Goal: Information Seeking & Learning: Learn about a topic

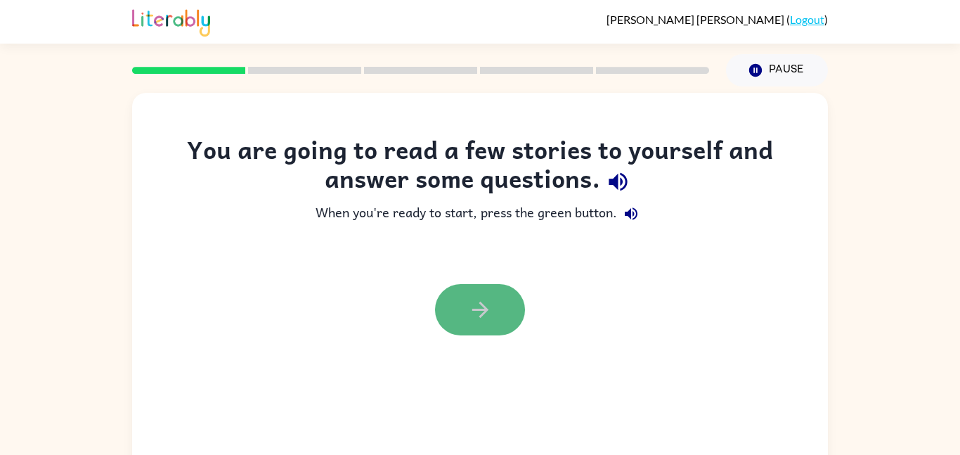
click at [505, 312] on button "button" at bounding box center [480, 309] width 90 height 51
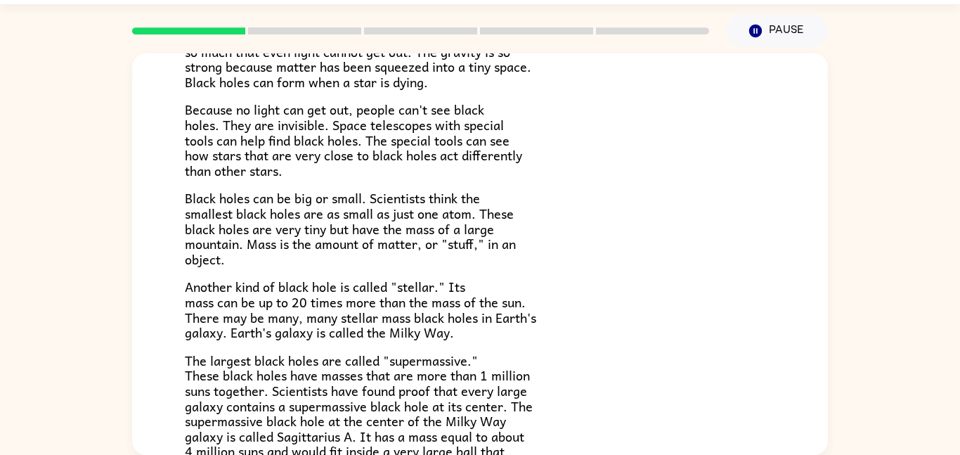
scroll to position [141, 0]
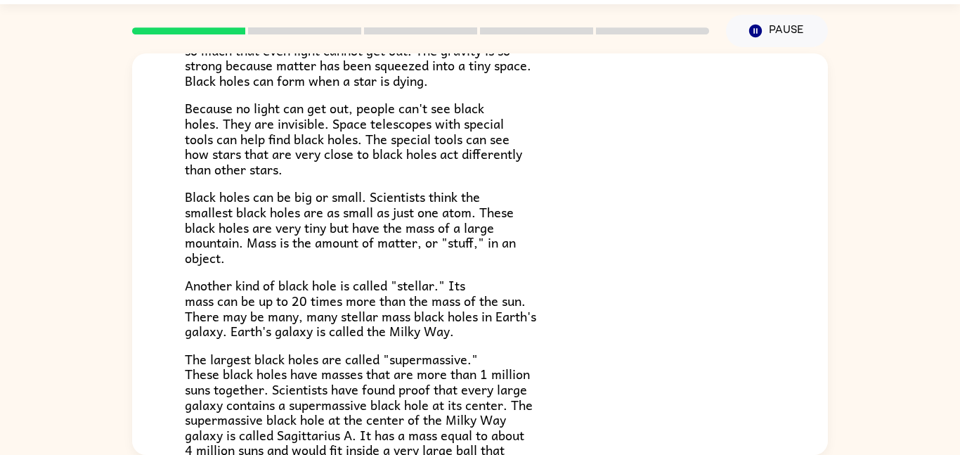
click at [375, 219] on span "Black holes can be big or small. Scientists think the smallest black holes are …" at bounding box center [350, 226] width 331 height 81
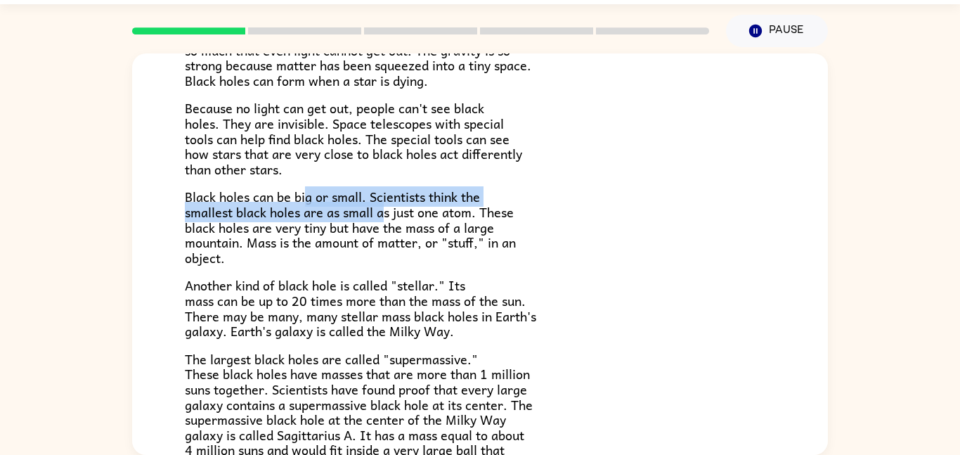
drag, startPoint x: 385, startPoint y: 221, endPoint x: 308, endPoint y: 200, distance: 80.1
click at [308, 200] on span "Black holes can be big or small. Scientists think the smallest black holes are …" at bounding box center [350, 226] width 331 height 81
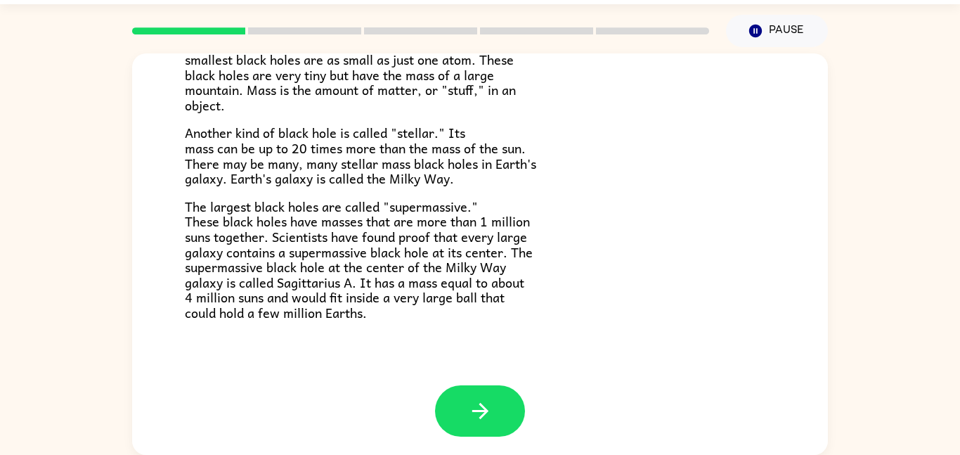
scroll to position [297, 0]
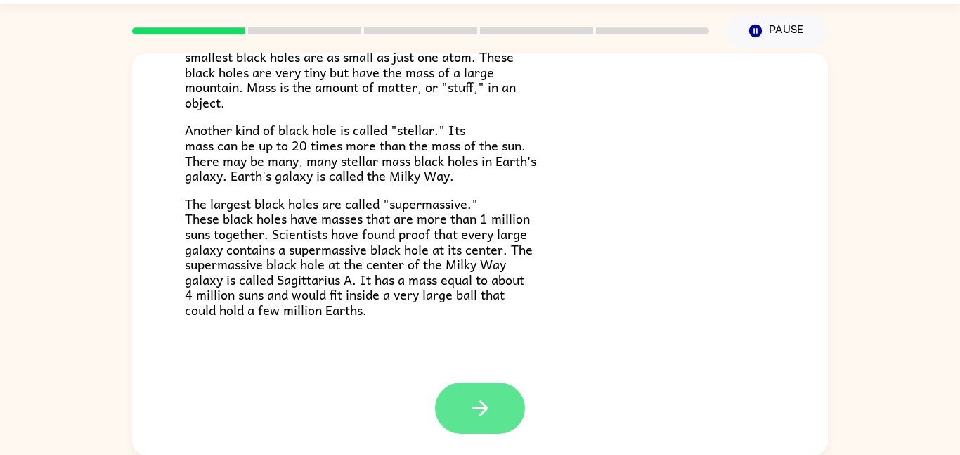
click at [466, 407] on button "button" at bounding box center [480, 407] width 90 height 51
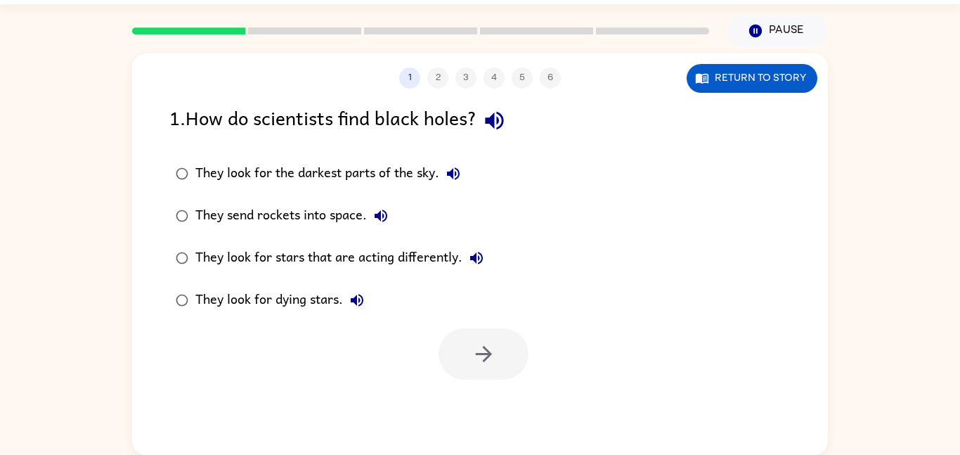
scroll to position [0, 0]
click at [474, 355] on icon "button" at bounding box center [484, 354] width 25 height 25
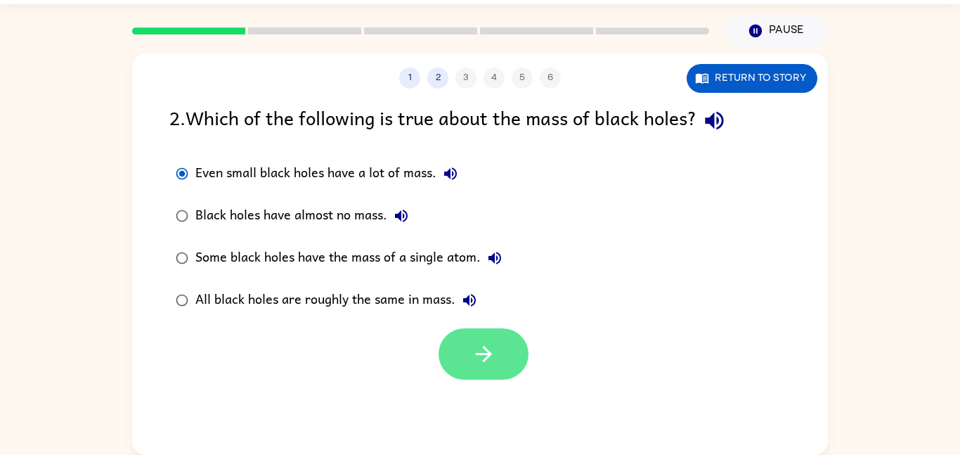
click at [443, 353] on button "button" at bounding box center [484, 353] width 90 height 51
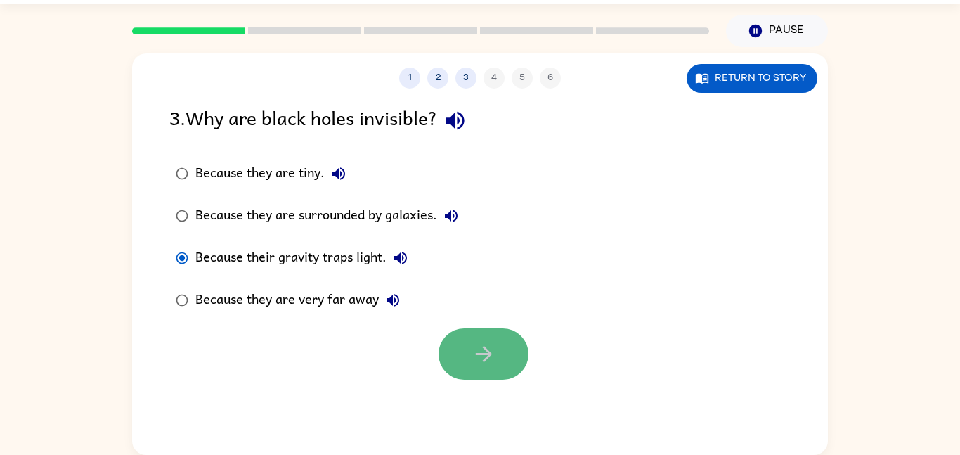
click at [482, 373] on button "button" at bounding box center [484, 353] width 90 height 51
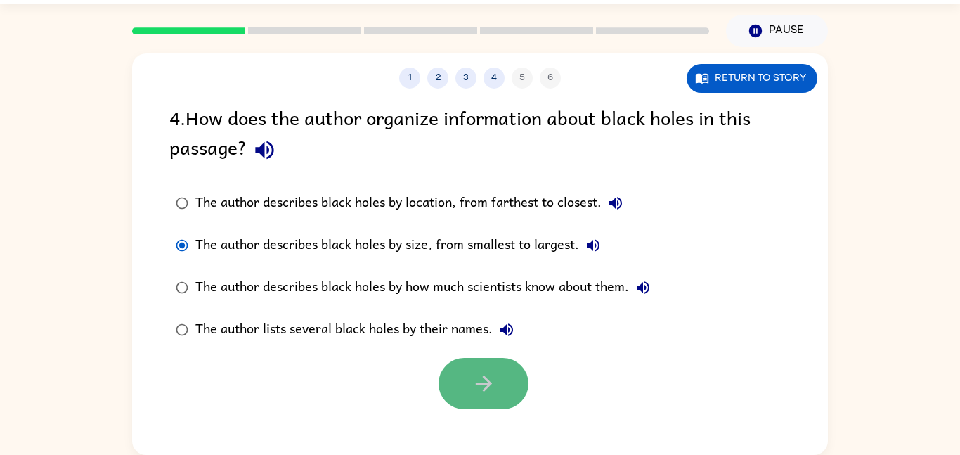
click at [496, 393] on button "button" at bounding box center [484, 383] width 90 height 51
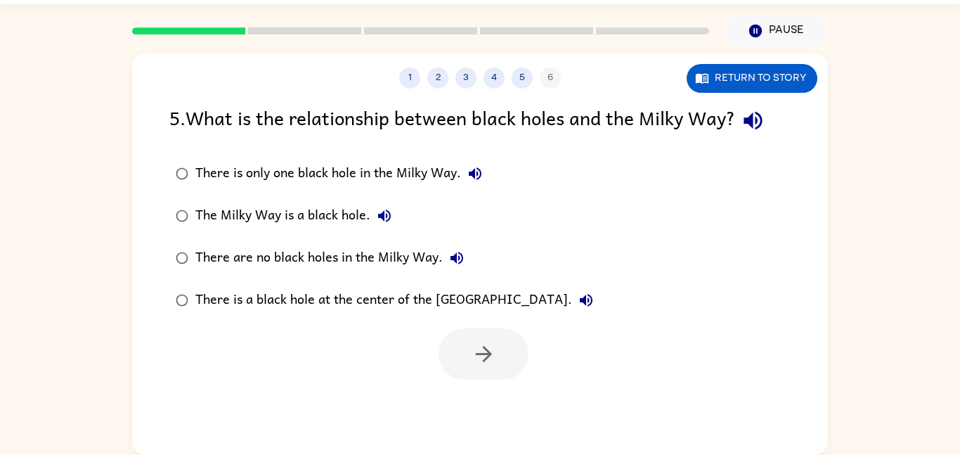
click at [722, 56] on div "1 2 3 4 5 6 Return to story" at bounding box center [480, 70] width 696 height 35
click at [722, 69] on button "Return to story" at bounding box center [752, 78] width 131 height 29
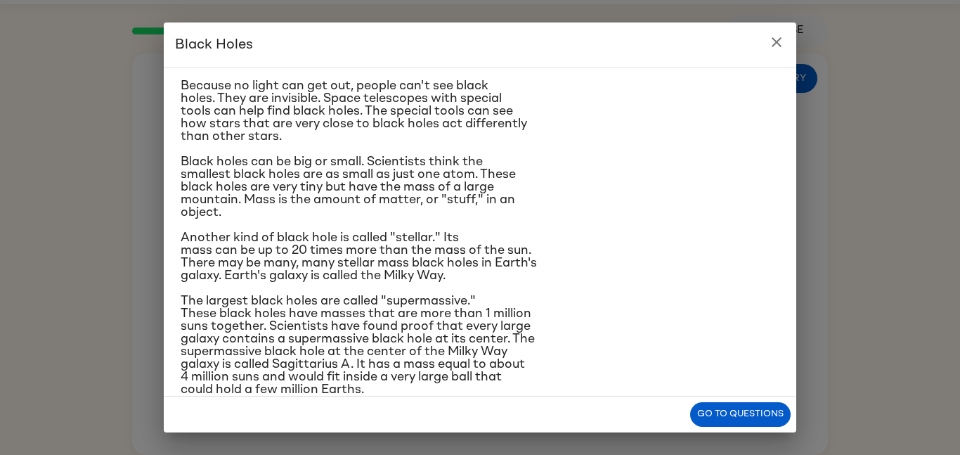
scroll to position [95, 0]
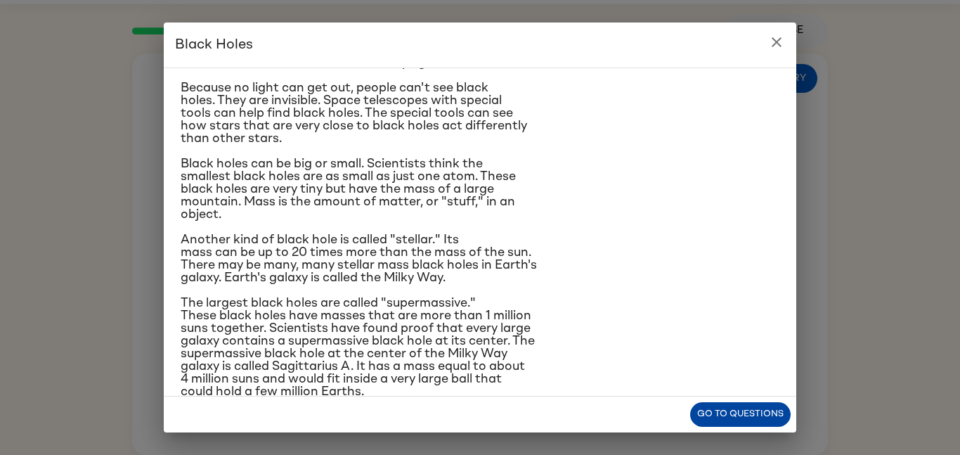
click at [748, 417] on button "Go to questions" at bounding box center [740, 414] width 100 height 25
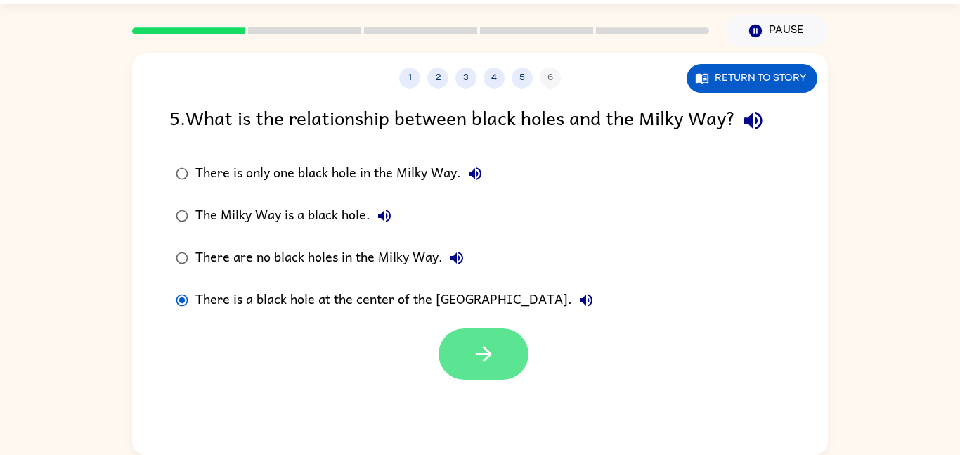
click at [500, 358] on button "button" at bounding box center [484, 353] width 90 height 51
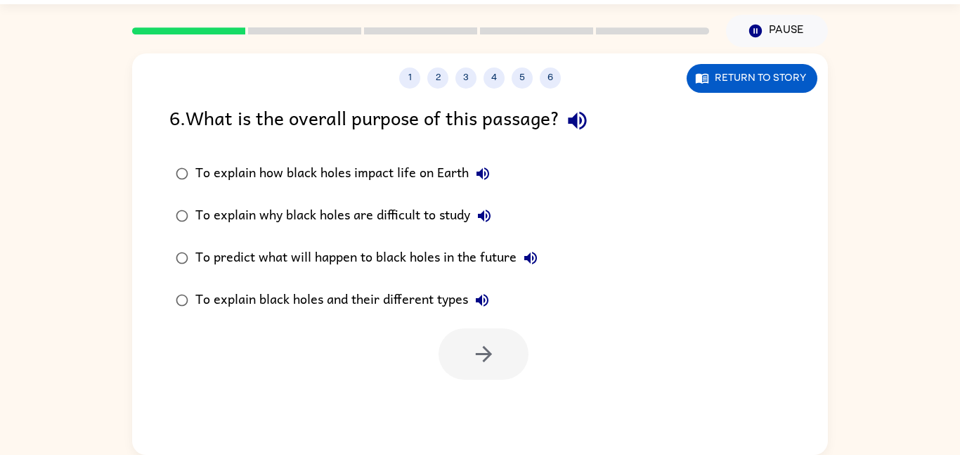
click at [205, 218] on div "To explain why black holes are difficult to study" at bounding box center [346, 216] width 303 height 28
click at [209, 290] on div "To explain black holes and their different types" at bounding box center [345, 300] width 301 height 28
click at [481, 336] on button "button" at bounding box center [484, 353] width 90 height 51
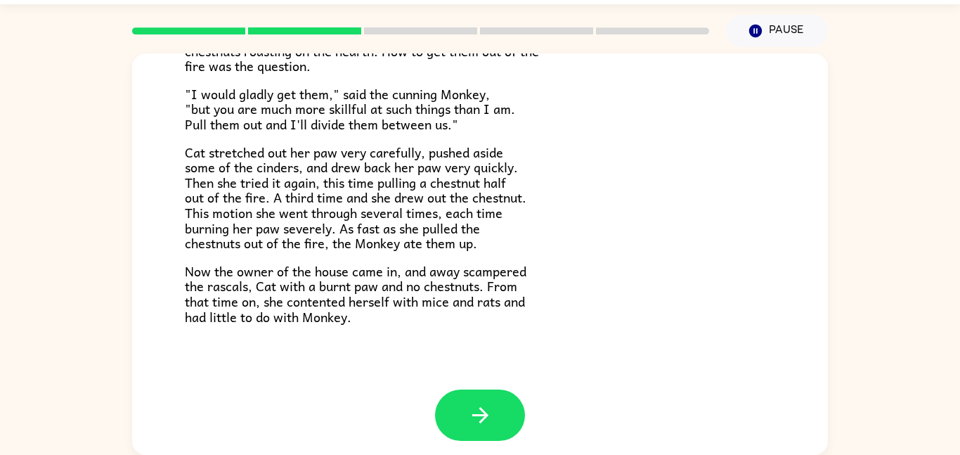
scroll to position [236, 0]
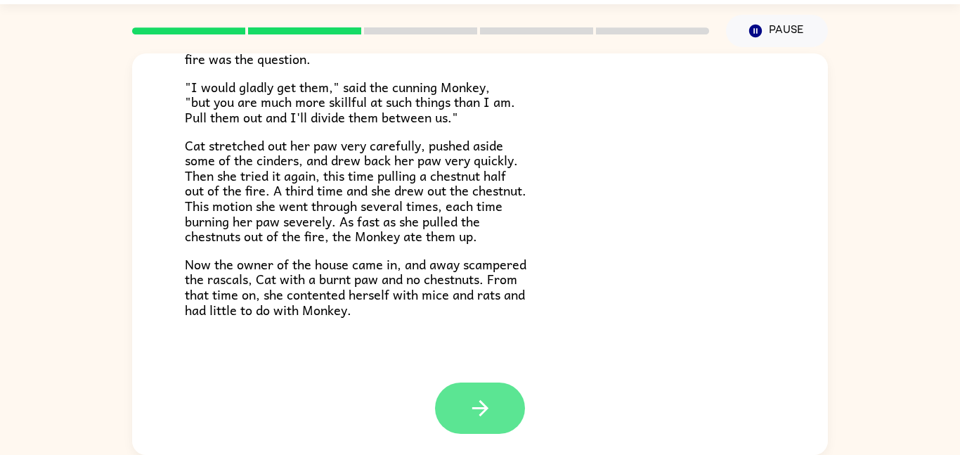
click at [499, 389] on button "button" at bounding box center [480, 407] width 90 height 51
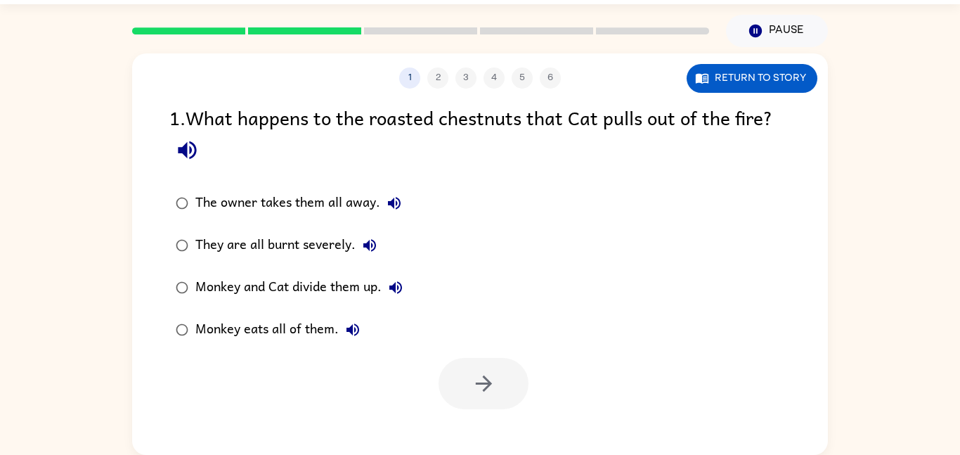
scroll to position [0, 0]
click at [499, 389] on div at bounding box center [484, 383] width 90 height 51
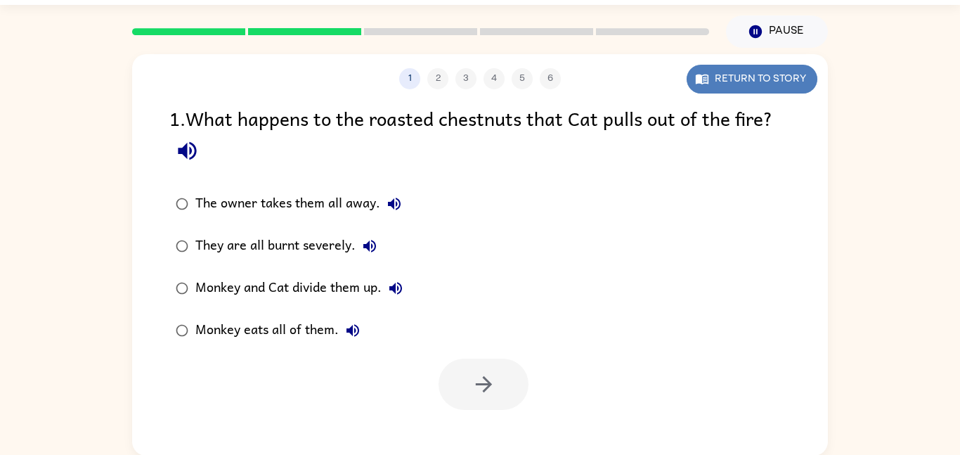
click at [708, 72] on icon "button" at bounding box center [702, 79] width 14 height 14
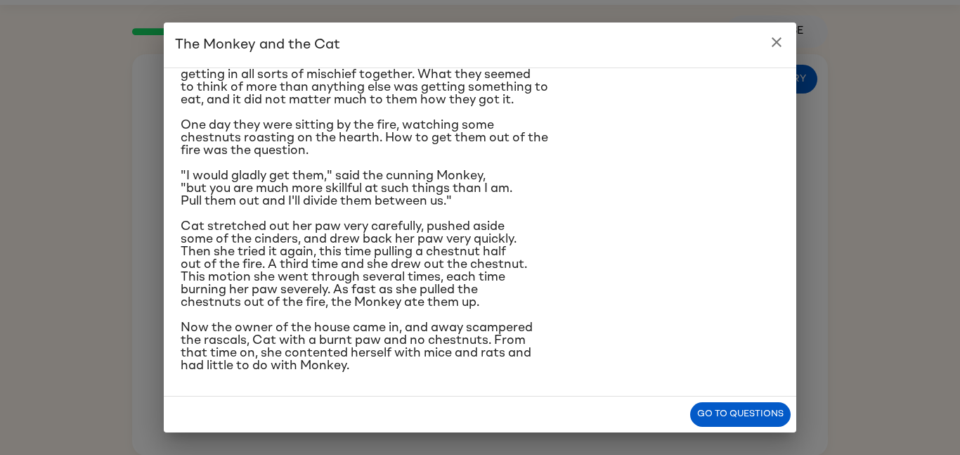
scroll to position [65, 0]
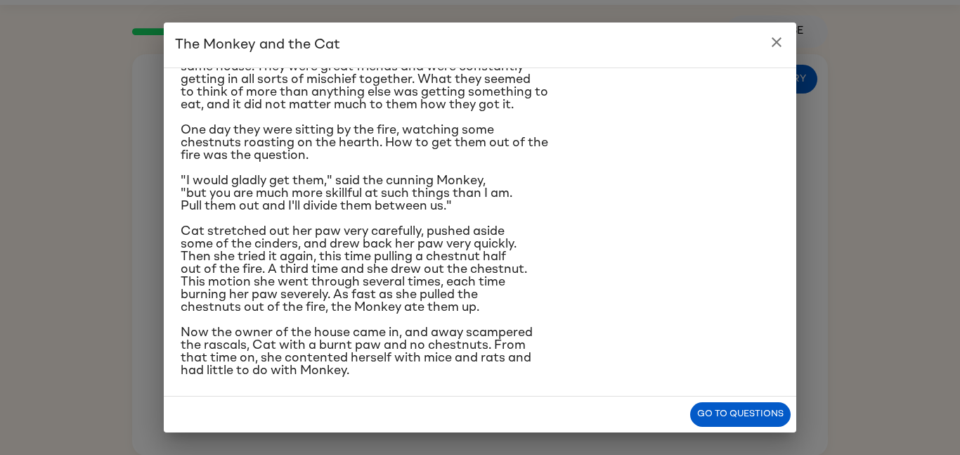
click at [771, 53] on button "close" at bounding box center [776, 42] width 28 height 28
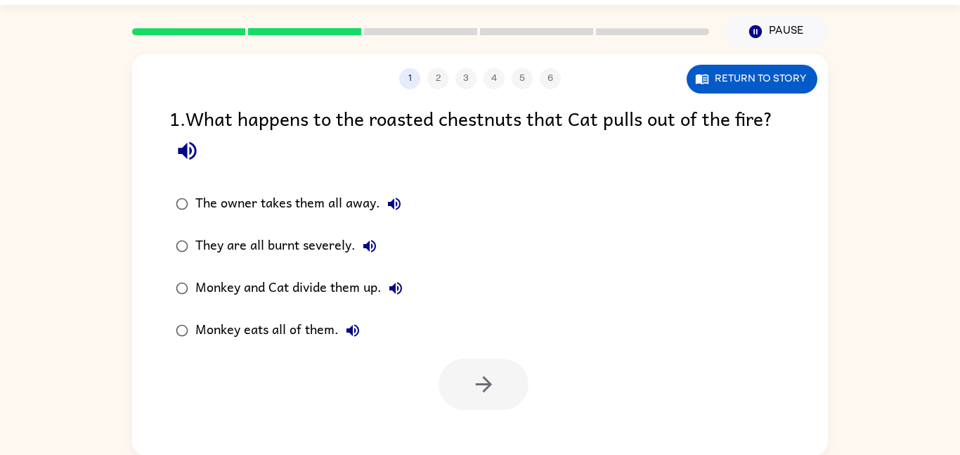
click at [281, 330] on div "Monkey eats all of them." at bounding box center [280, 330] width 171 height 28
click at [450, 379] on button "button" at bounding box center [484, 383] width 90 height 51
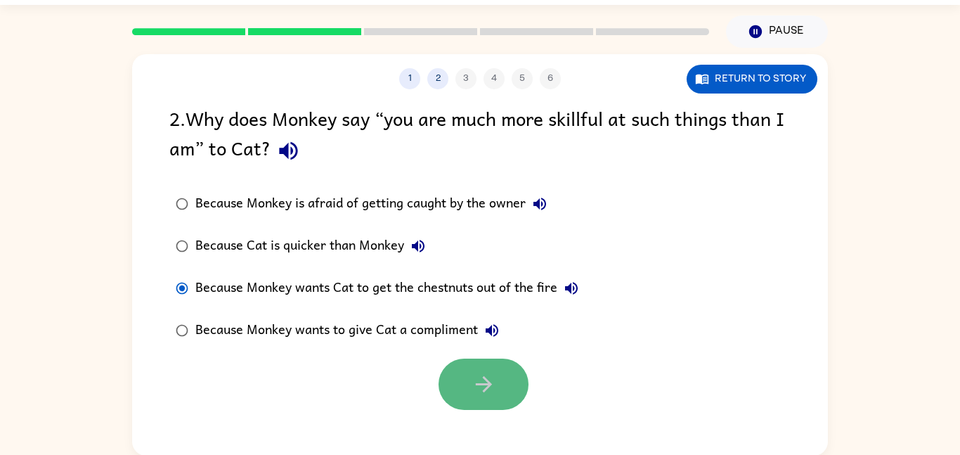
click at [481, 373] on icon "button" at bounding box center [484, 384] width 25 height 25
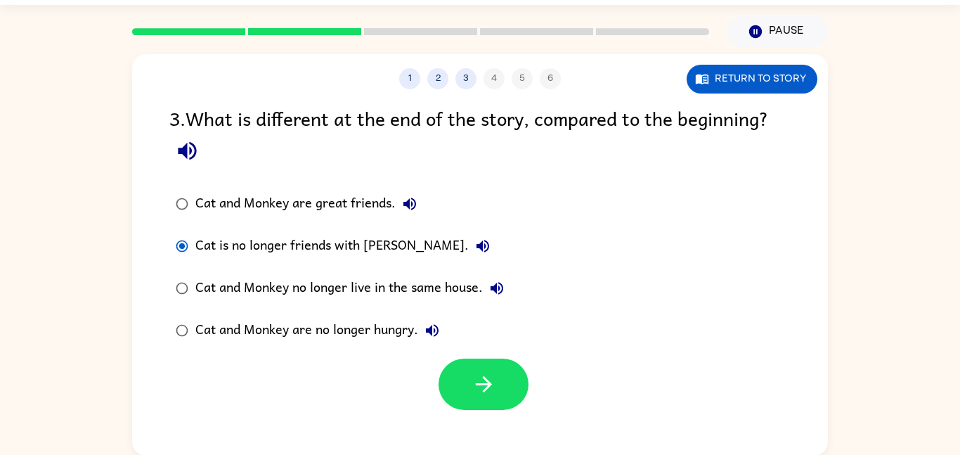
click at [746, 95] on div "1 2 3 4 5 6 Return to story 3 . What is different at the end of the story, comp…" at bounding box center [480, 254] width 696 height 401
click at [746, 89] on button "Return to story" at bounding box center [752, 79] width 131 height 29
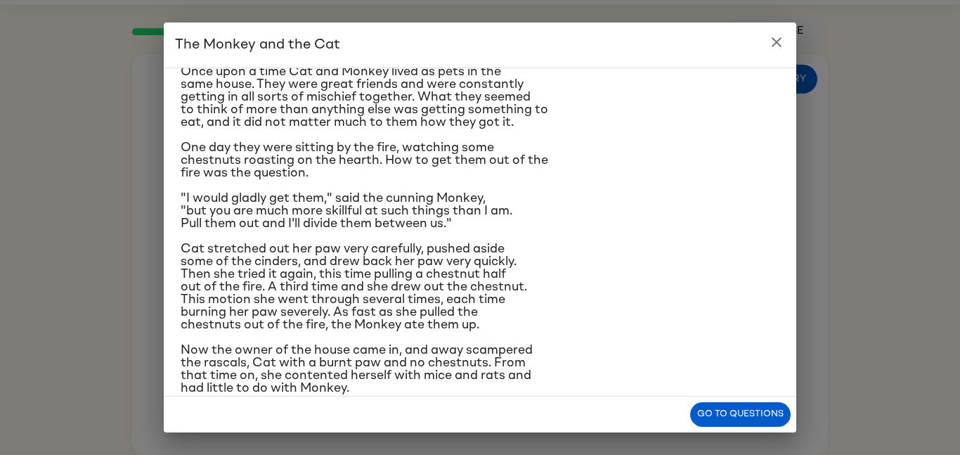
scroll to position [70, 0]
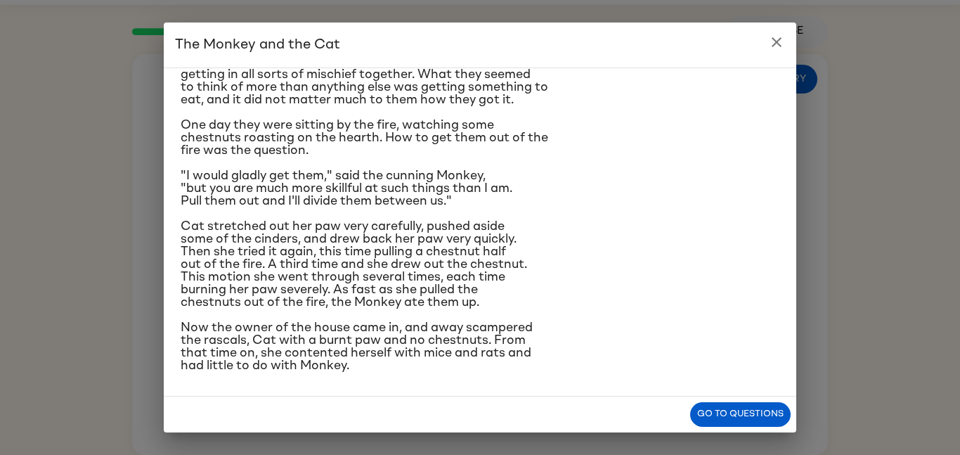
click at [768, 43] on icon "close" at bounding box center [776, 42] width 17 height 17
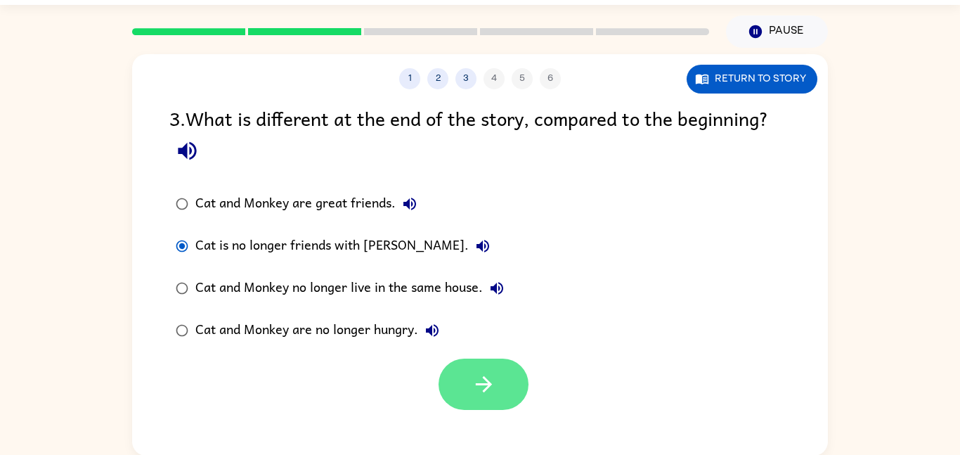
click at [491, 390] on icon "button" at bounding box center [484, 384] width 25 height 25
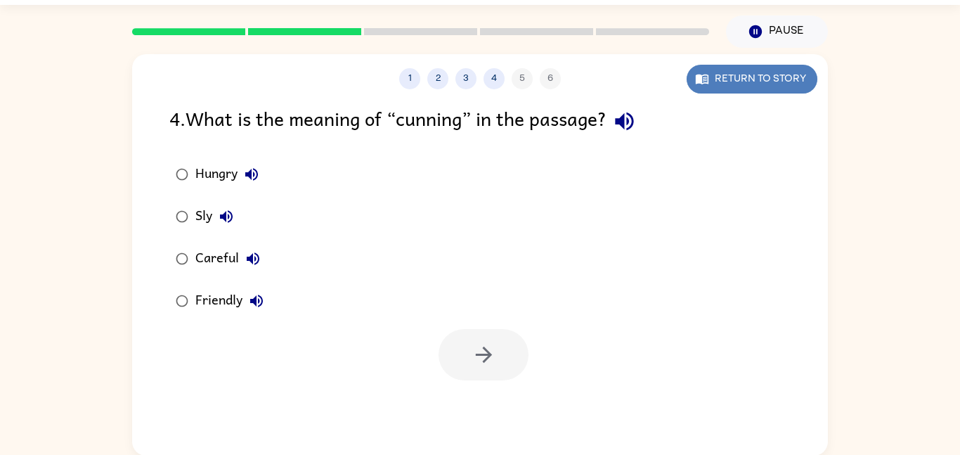
click at [734, 91] on button "Return to story" at bounding box center [752, 79] width 131 height 29
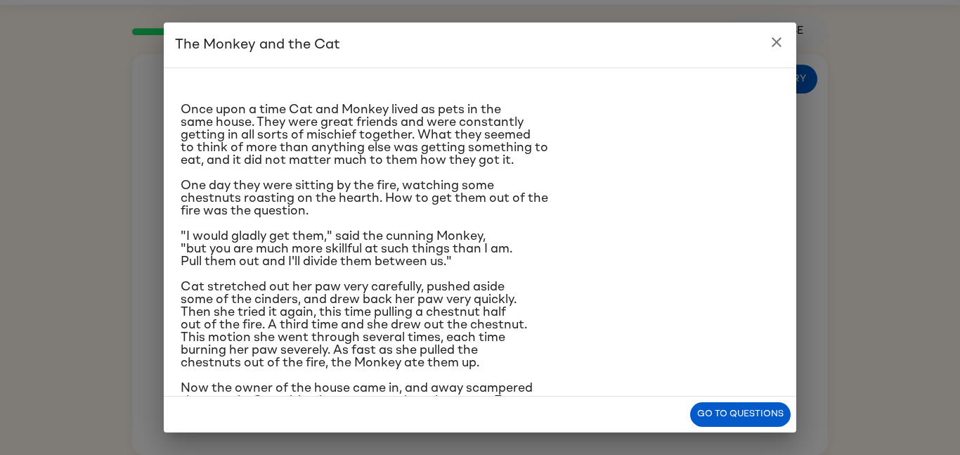
scroll to position [6, 0]
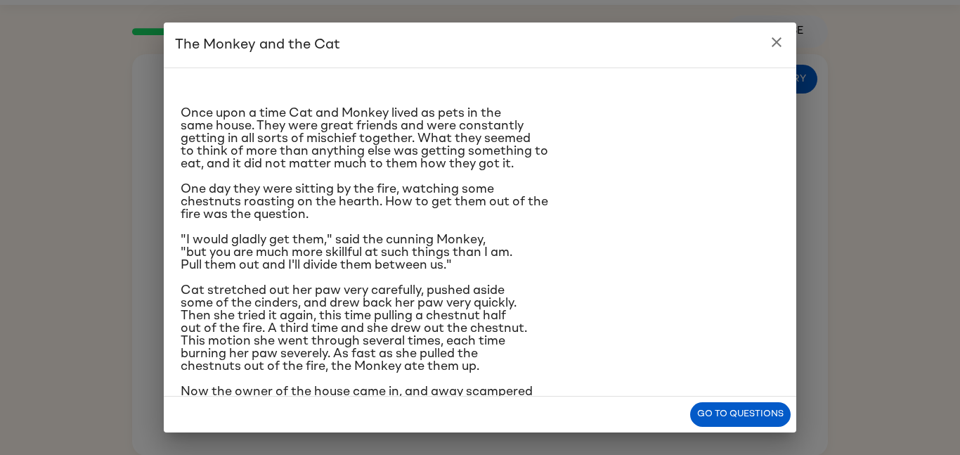
click at [768, 45] on icon "close" at bounding box center [776, 42] width 17 height 17
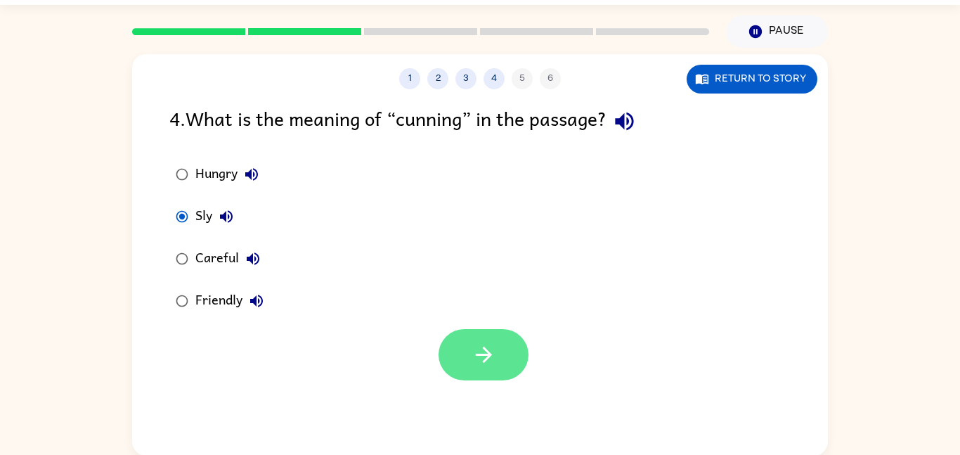
click at [459, 340] on button "button" at bounding box center [484, 354] width 90 height 51
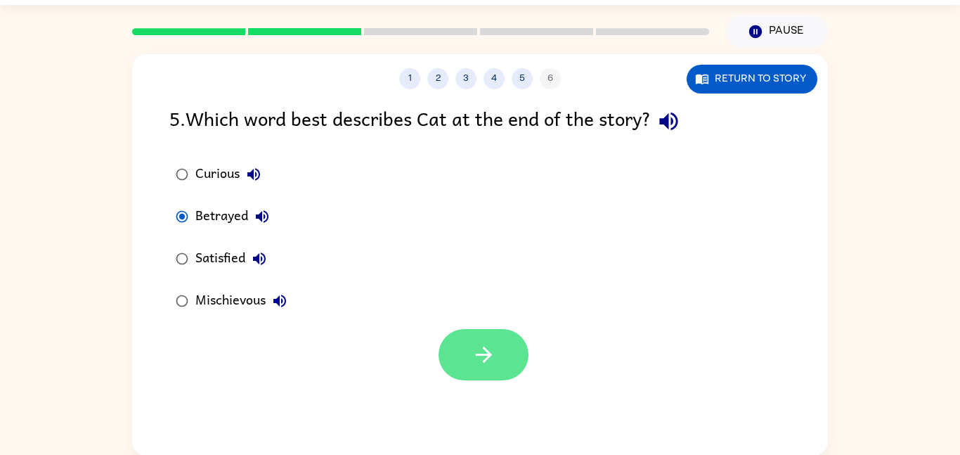
click at [455, 378] on button "button" at bounding box center [484, 354] width 90 height 51
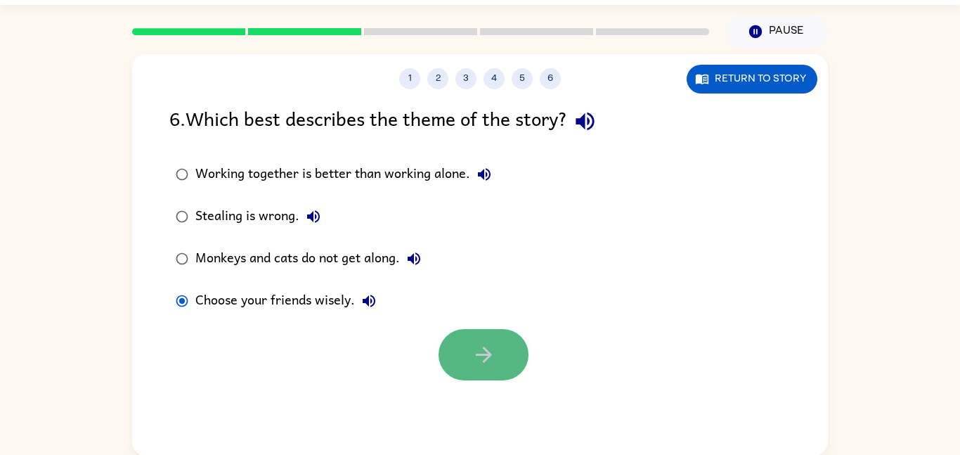
click at [482, 369] on button "button" at bounding box center [484, 354] width 90 height 51
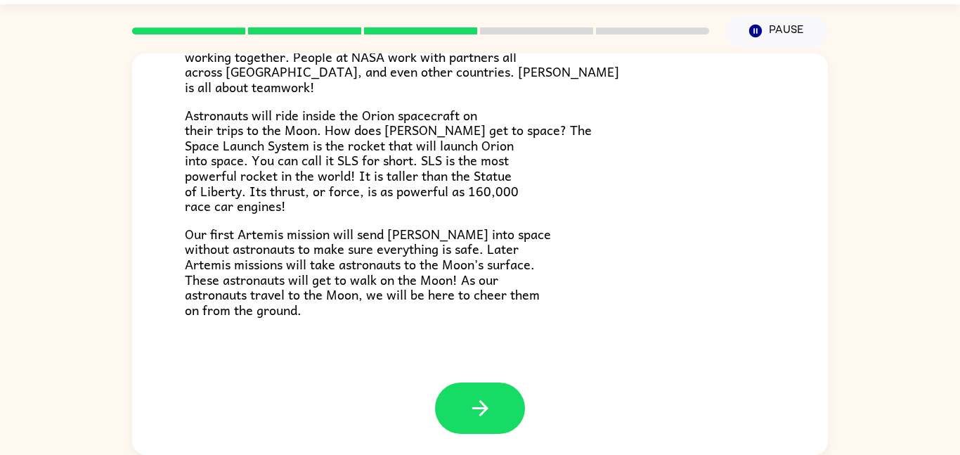
scroll to position [261, 0]
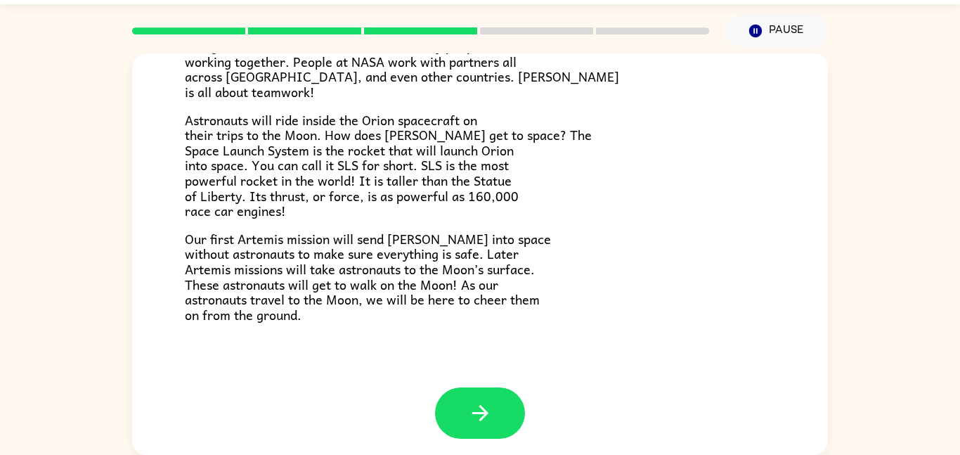
click at [193, 238] on span "Our first Artemis mission will send [PERSON_NAME] into space without astronauts…" at bounding box center [368, 276] width 366 height 96
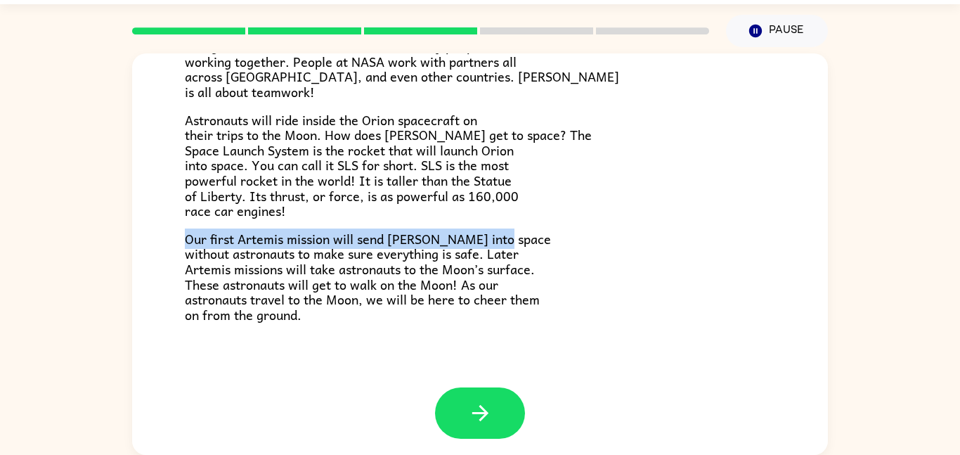
drag, startPoint x: 193, startPoint y: 238, endPoint x: 668, endPoint y: 239, distance: 475.8
click at [668, 239] on p "Our first Artemis mission will send [PERSON_NAME] into space without astronauts…" at bounding box center [480, 276] width 590 height 91
copy span "Our first Artemis mission will send Orion into space"
click at [472, 410] on icon "button" at bounding box center [480, 413] width 25 height 25
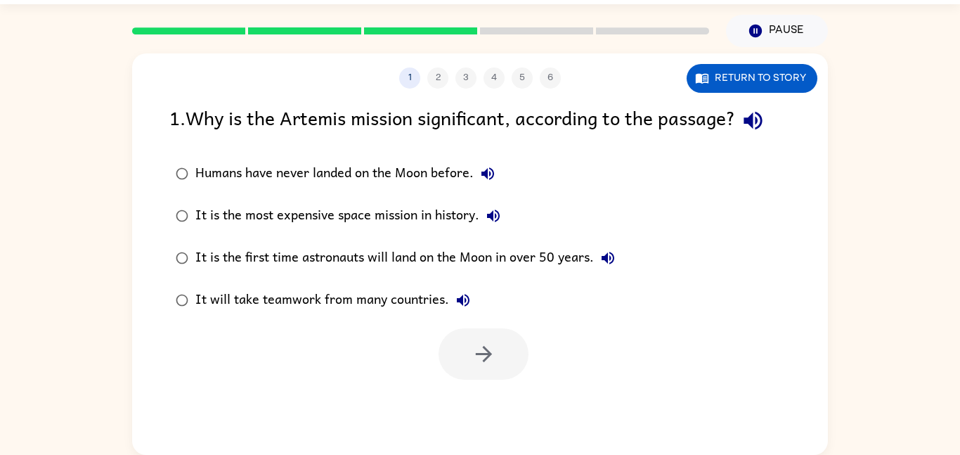
click at [213, 251] on div "It is the first time astronauts will land on the Moon in over 50 years." at bounding box center [408, 258] width 427 height 28
drag, startPoint x: 477, startPoint y: 368, endPoint x: 330, endPoint y: 335, distance: 151.2
click at [330, 335] on div at bounding box center [480, 350] width 696 height 58
click at [478, 372] on button "button" at bounding box center [484, 353] width 90 height 51
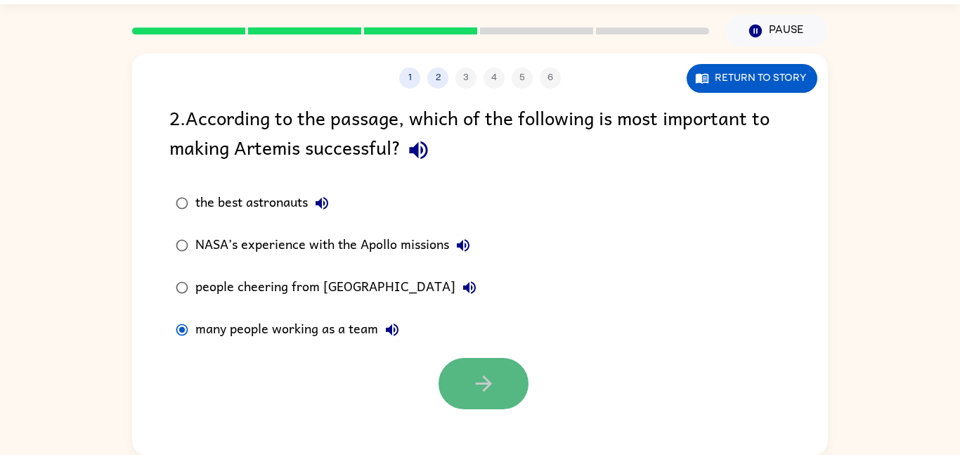
click at [462, 384] on button "button" at bounding box center [484, 383] width 90 height 51
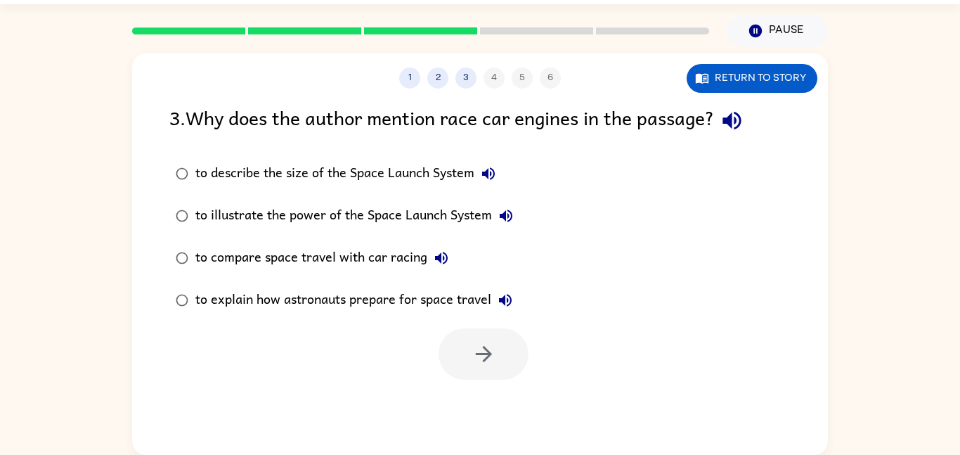
click at [254, 215] on div "to illustrate the power of the Space Launch System" at bounding box center [357, 216] width 325 height 28
click at [466, 339] on button "button" at bounding box center [484, 353] width 90 height 51
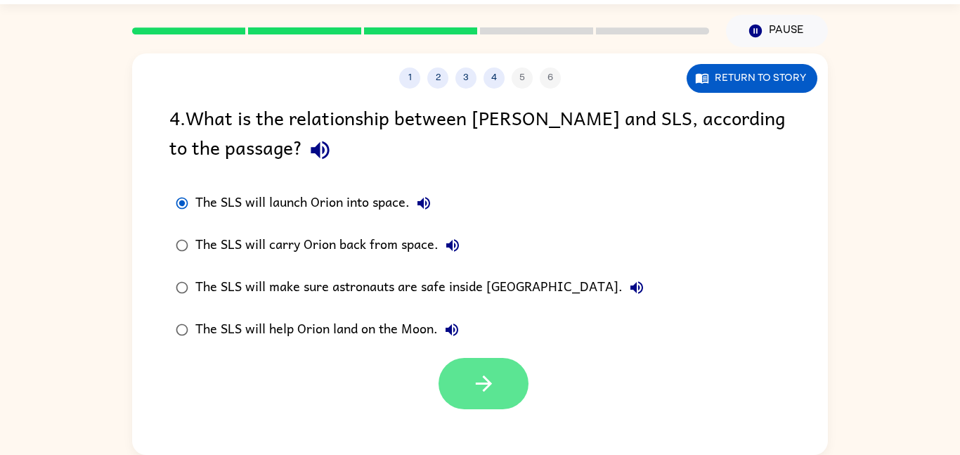
click at [486, 388] on icon "button" at bounding box center [483, 383] width 16 height 16
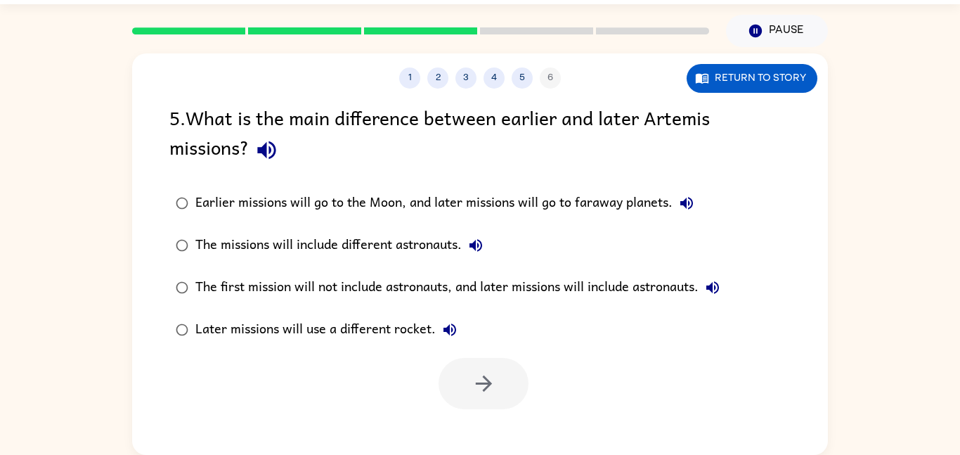
click at [192, 226] on label "The missions will include different astronauts." at bounding box center [448, 245] width 572 height 42
click at [191, 220] on label "Earlier missions will go to the Moon, and later missions will go to faraway pla…" at bounding box center [448, 203] width 572 height 42
click at [455, 371] on button "button" at bounding box center [484, 383] width 90 height 51
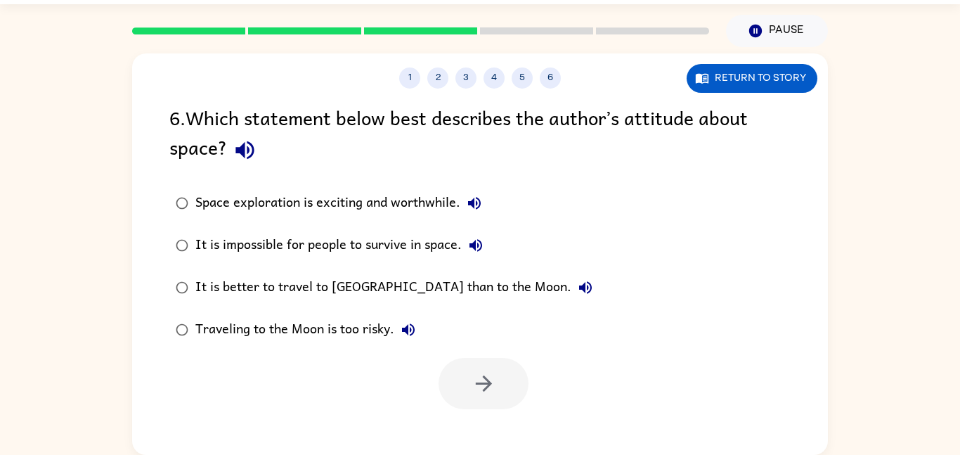
click at [299, 223] on label "Space exploration is exciting and worthwhile." at bounding box center [384, 203] width 445 height 42
click at [472, 365] on button "button" at bounding box center [484, 383] width 90 height 51
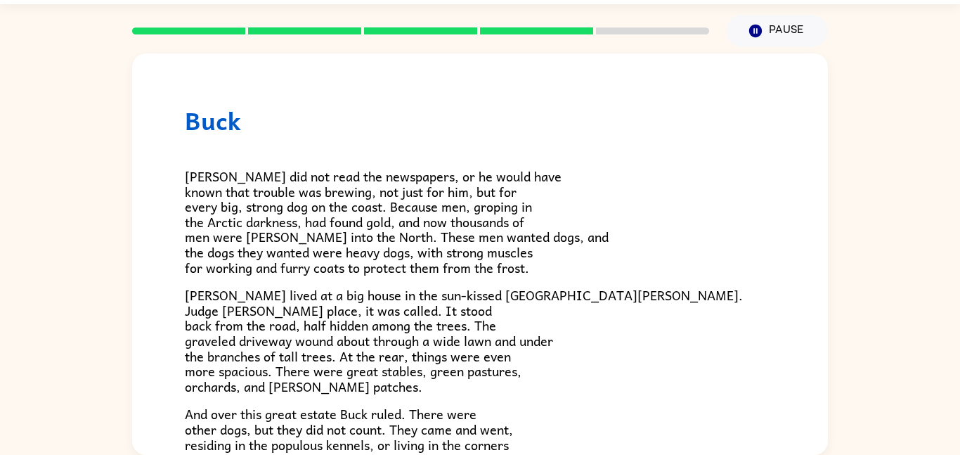
click at [16, 432] on div "[PERSON_NAME] [PERSON_NAME] did not read the newspapers, or he would have known…" at bounding box center [480, 251] width 960 height 408
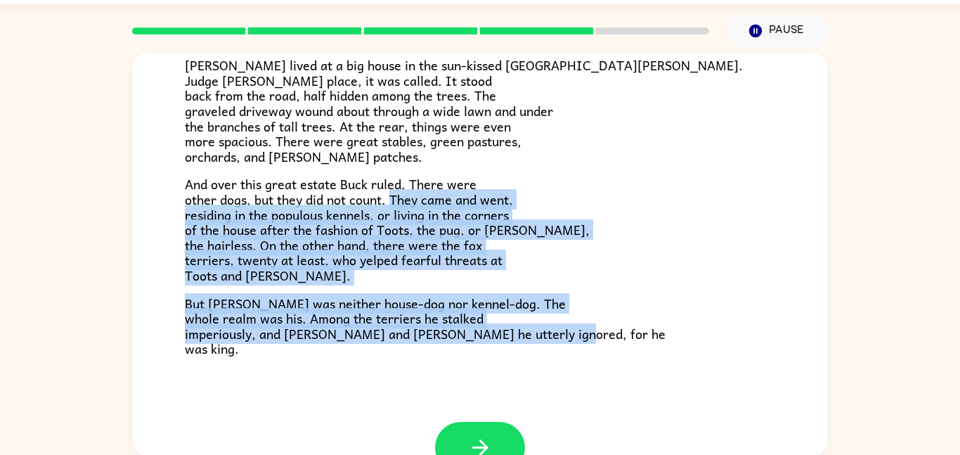
scroll to position [269, 0]
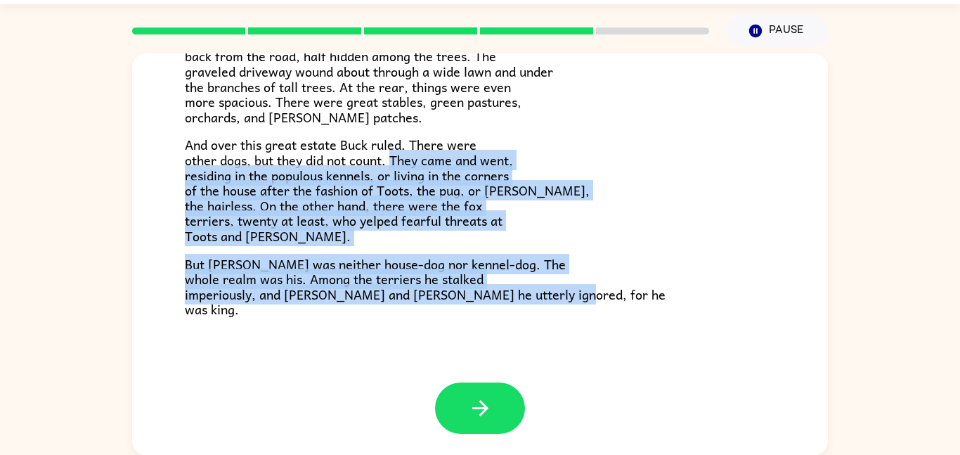
drag, startPoint x: 394, startPoint y: 291, endPoint x: 510, endPoint y: 454, distance: 200.1
click at [510, 454] on div "[PERSON_NAME] [PERSON_NAME] did not read the newspapers, or he would have known…" at bounding box center [480, 253] width 696 height 401
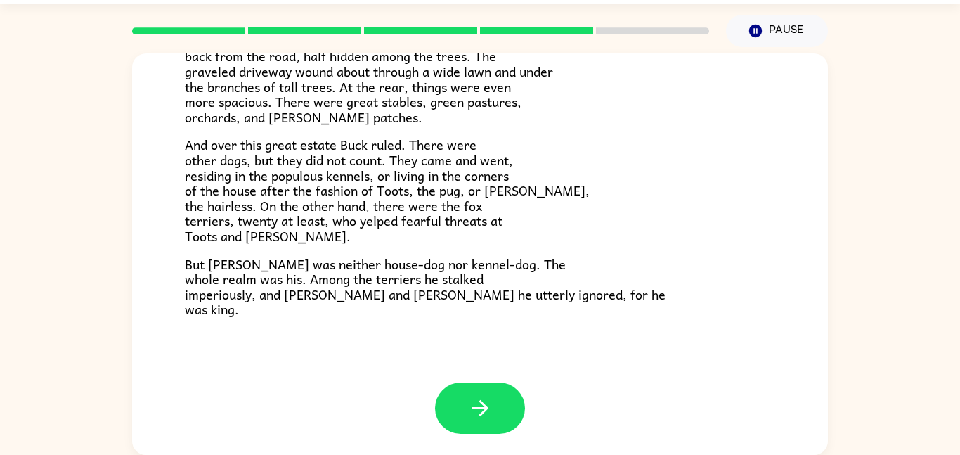
click at [383, 160] on span "And over this great estate Buck ruled. There were other dogs, but they did not …" at bounding box center [387, 190] width 405 height 112
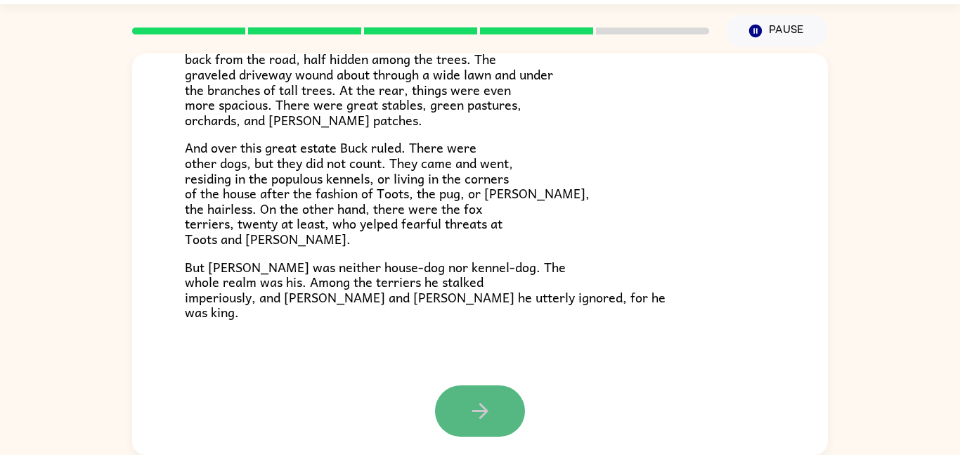
click at [488, 411] on icon "button" at bounding box center [480, 410] width 25 height 25
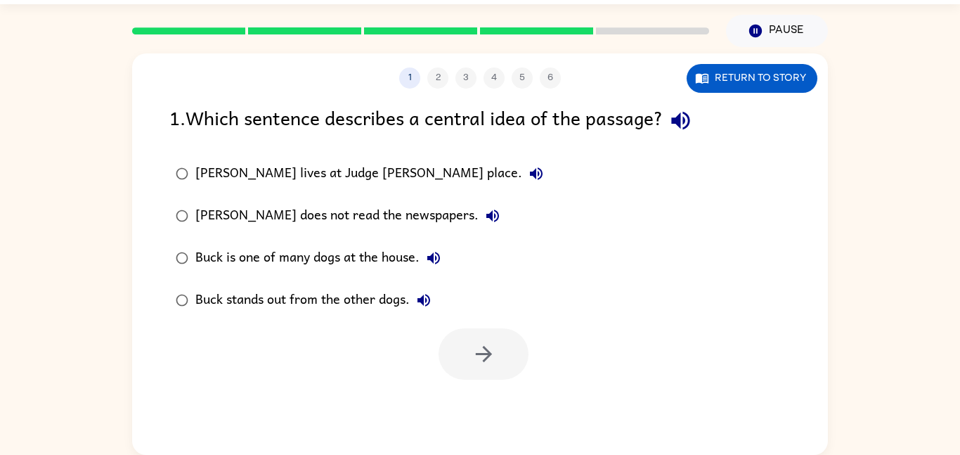
scroll to position [0, 0]
drag, startPoint x: 326, startPoint y: 218, endPoint x: 512, endPoint y: 186, distance: 188.2
click at [512, 186] on div "[PERSON_NAME] lives at Judge [PERSON_NAME] place. [PERSON_NAME] does not read t…" at bounding box center [498, 236] width 658 height 169
click at [389, 301] on div "Buck stands out from the other dogs." at bounding box center [316, 300] width 242 height 28
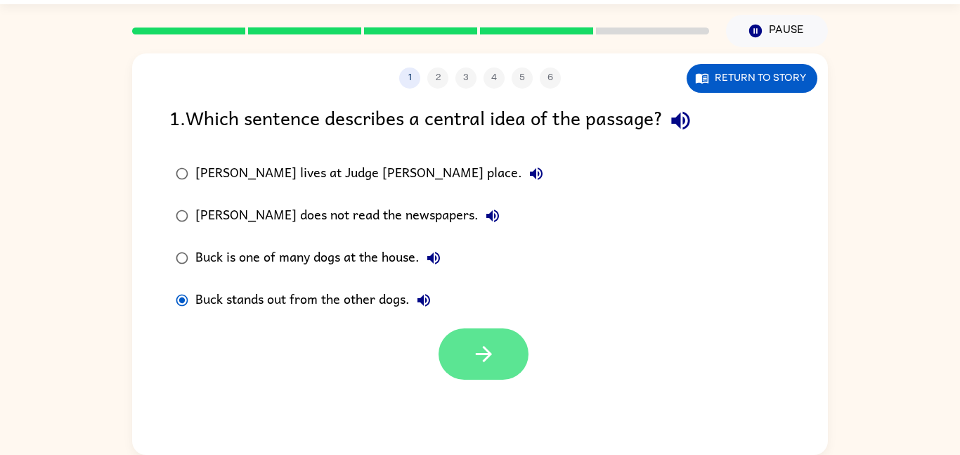
click at [483, 348] on icon "button" at bounding box center [483, 354] width 16 height 16
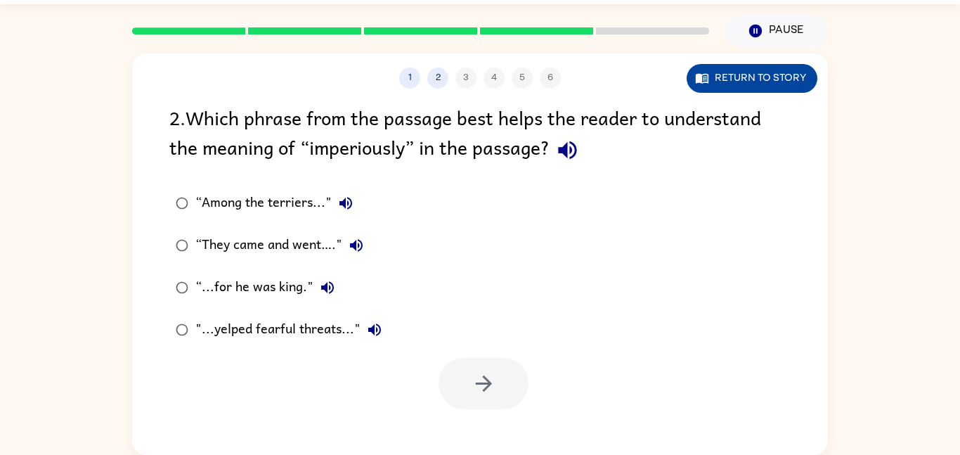
click at [734, 79] on button "Return to story" at bounding box center [752, 78] width 131 height 29
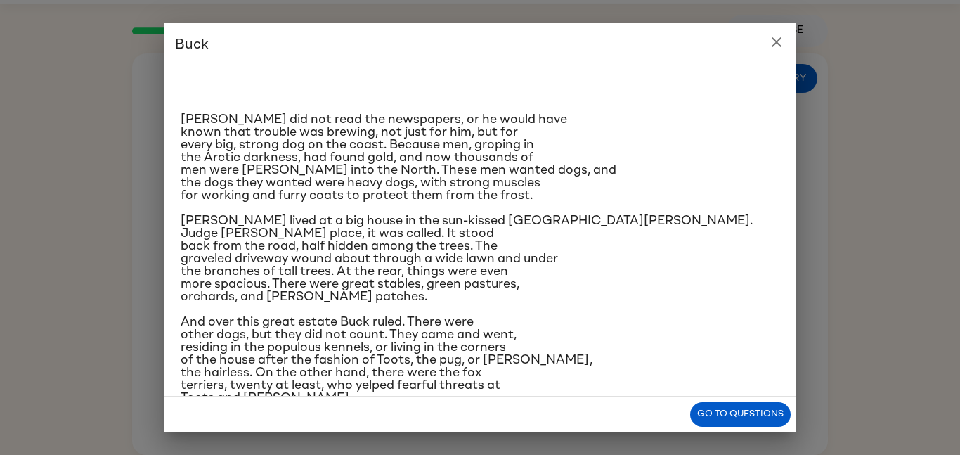
scroll to position [6, 0]
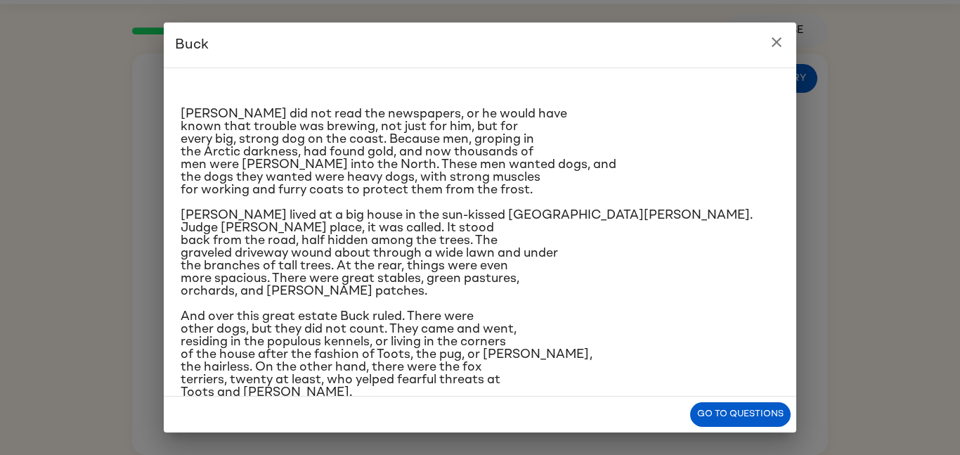
click at [493, 216] on p "[PERSON_NAME] lived at a big house in the sun-kissed [GEOGRAPHIC_DATA][PERSON_N…" at bounding box center [480, 253] width 599 height 89
click at [710, 398] on div "Go to questions" at bounding box center [480, 414] width 632 height 36
click at [711, 404] on button "Go to questions" at bounding box center [740, 414] width 100 height 25
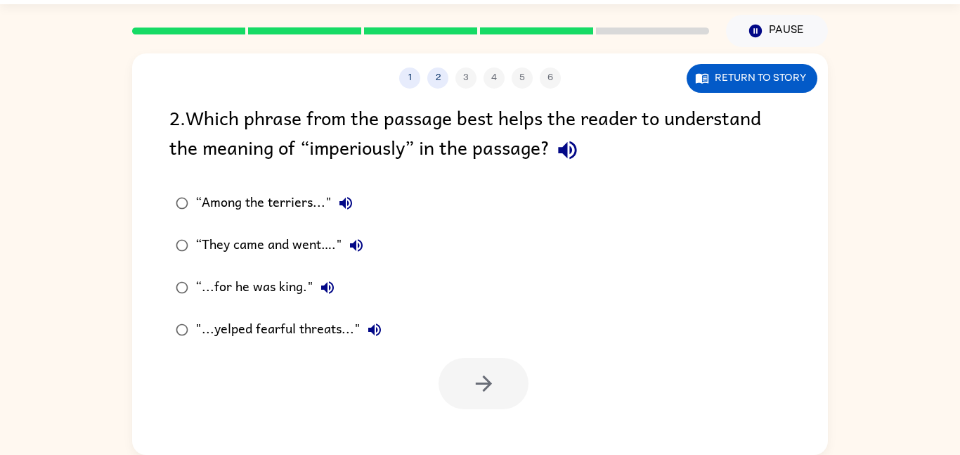
click at [223, 247] on div "“They came and went…."" at bounding box center [282, 245] width 175 height 28
click at [195, 327] on div ""...yelped fearful threats..."" at bounding box center [291, 330] width 193 height 28
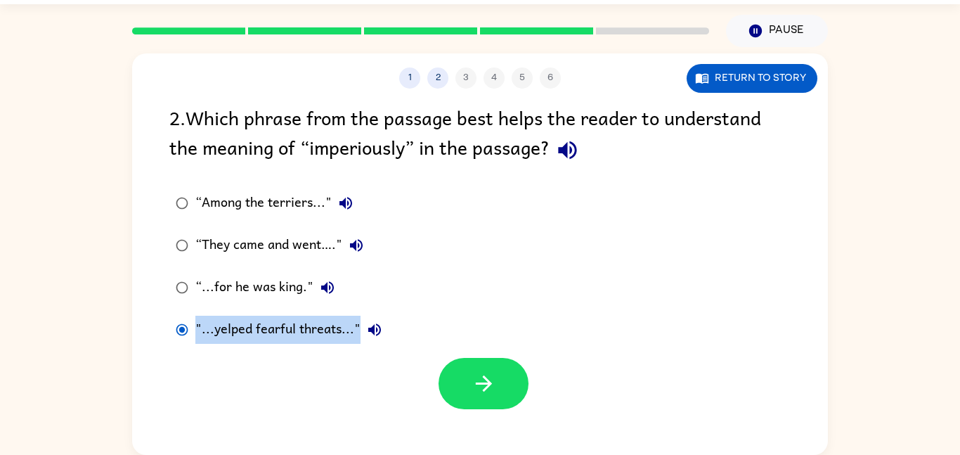
click at [195, 327] on div ""...yelped fearful threats..."" at bounding box center [291, 330] width 193 height 28
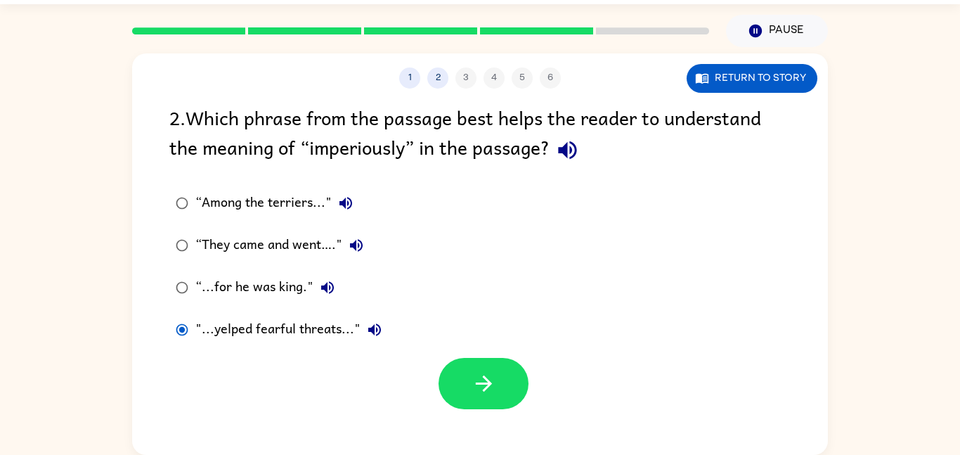
click at [199, 229] on label "“They came and went…."" at bounding box center [279, 245] width 234 height 42
click at [249, 229] on label "“They came and went…."" at bounding box center [279, 245] width 234 height 42
click at [470, 368] on button "button" at bounding box center [484, 383] width 90 height 51
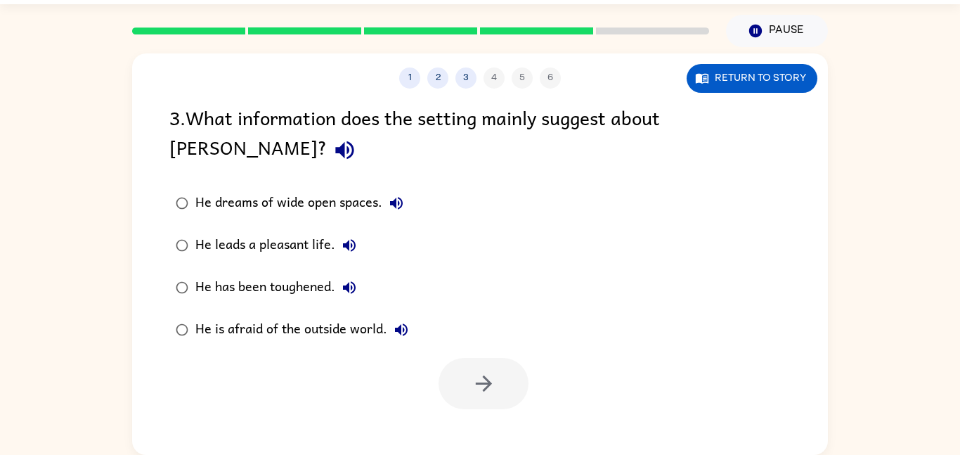
click at [470, 368] on div at bounding box center [484, 383] width 90 height 51
click at [484, 371] on icon "button" at bounding box center [484, 383] width 25 height 25
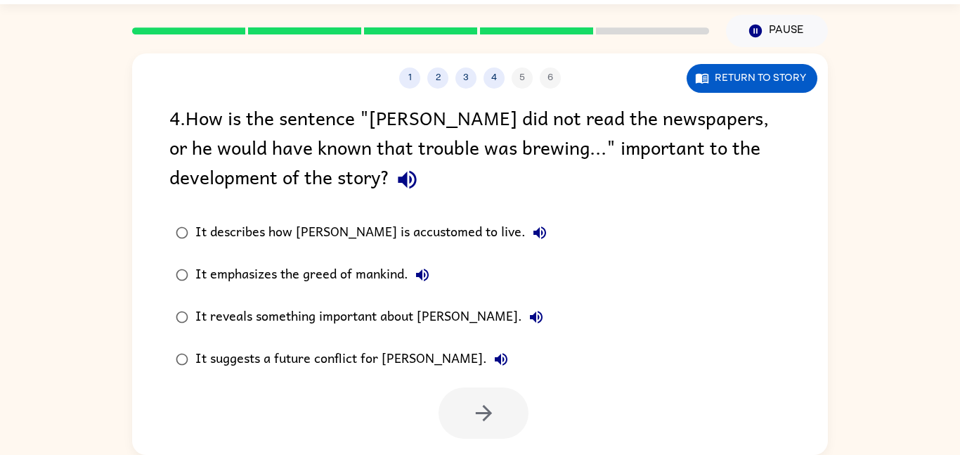
click at [314, 305] on div "It reveals something important about [PERSON_NAME]." at bounding box center [372, 317] width 355 height 28
click at [321, 353] on div "It suggests a future conflict for [PERSON_NAME]." at bounding box center [355, 359] width 320 height 28
click at [469, 387] on button "button" at bounding box center [484, 412] width 90 height 51
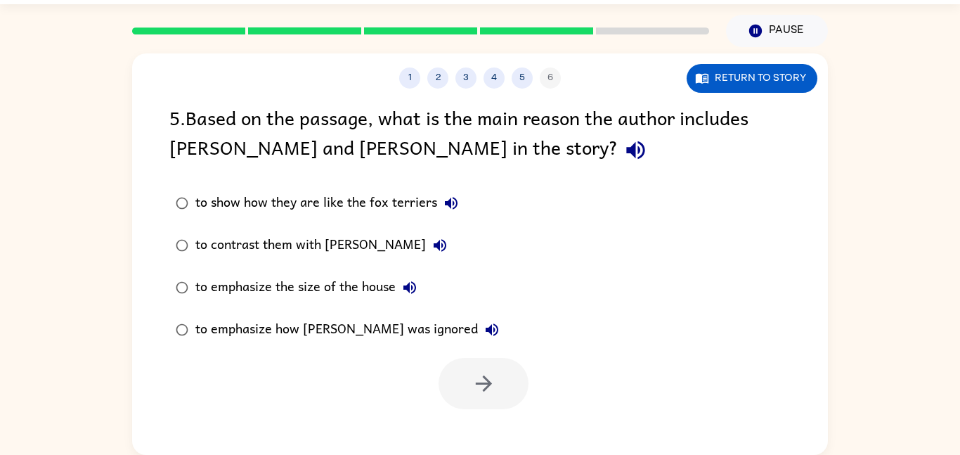
click at [195, 236] on div "to contrast them with [PERSON_NAME]" at bounding box center [324, 245] width 259 height 28
click at [467, 377] on button "button" at bounding box center [484, 383] width 90 height 51
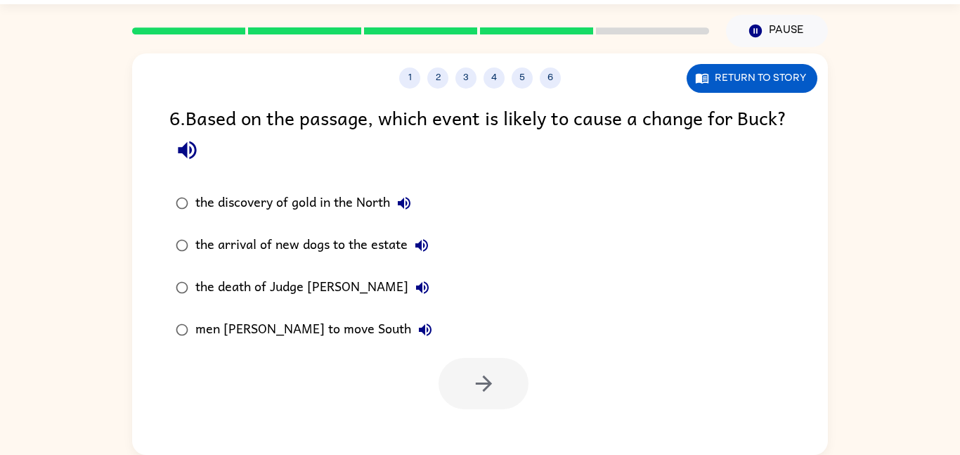
click at [213, 205] on div "the discovery of gold in the North" at bounding box center [306, 203] width 223 height 28
click at [493, 388] on icon "button" at bounding box center [484, 383] width 25 height 25
click at [325, 291] on div "the death of Judge [PERSON_NAME]" at bounding box center [315, 287] width 241 height 28
click at [416, 287] on icon "button" at bounding box center [422, 287] width 13 height 13
